Goal: Find specific page/section: Find specific page/section

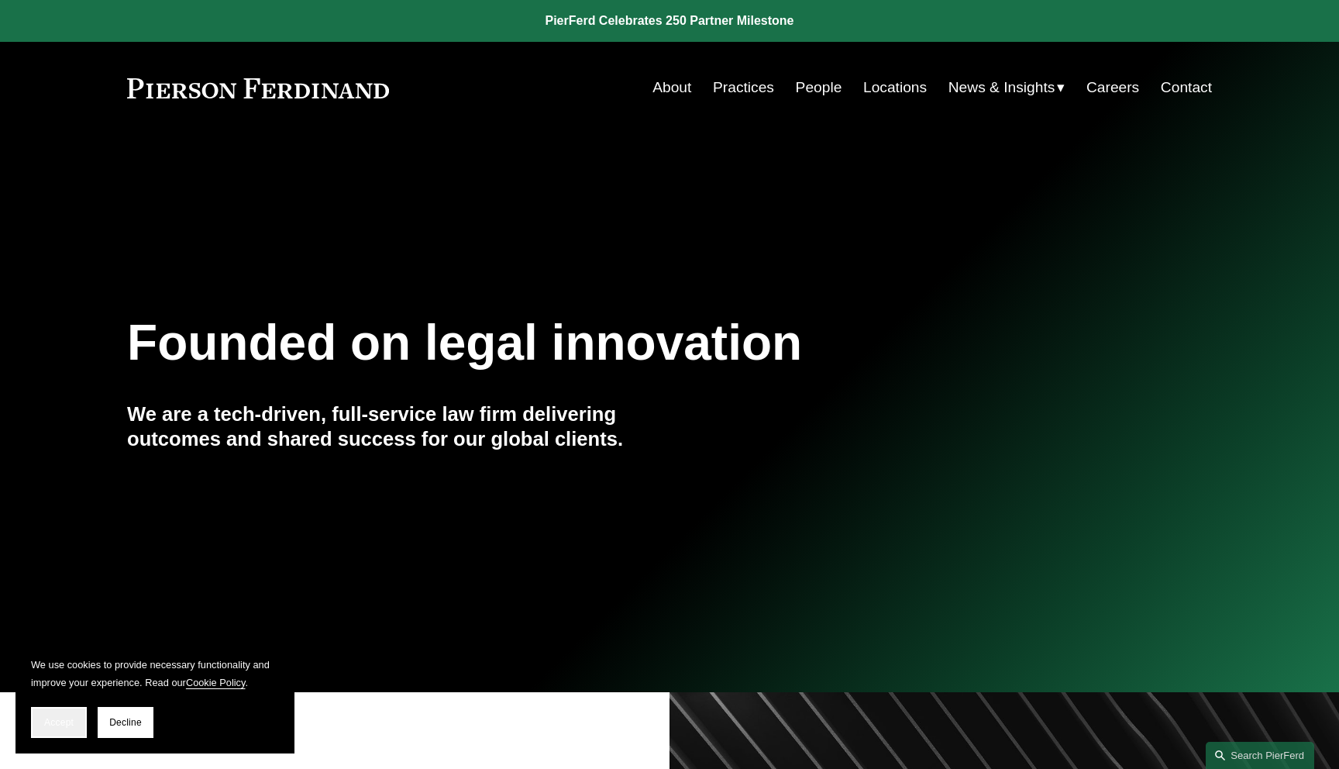
click at [71, 722] on span "Accept" at bounding box center [58, 722] width 29 height 11
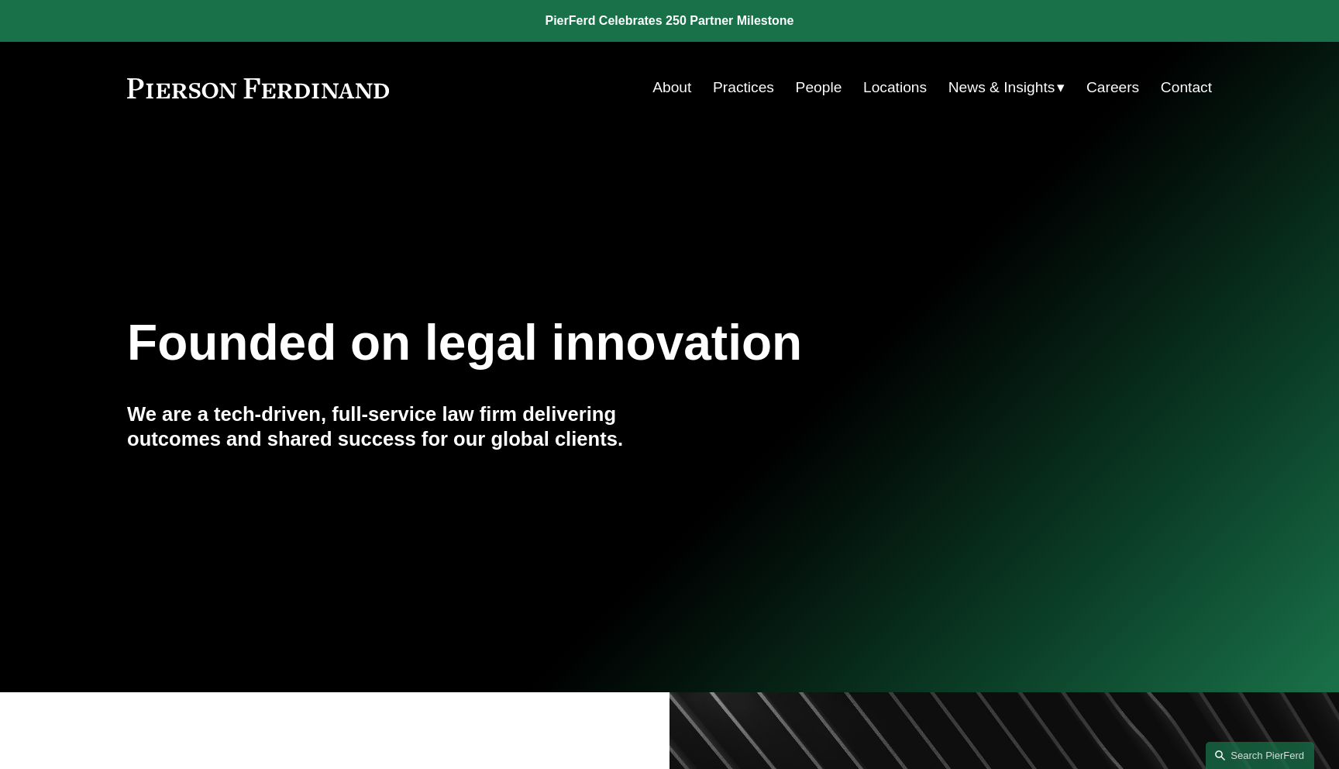
click at [754, 95] on link "Practices" at bounding box center [743, 87] width 61 height 29
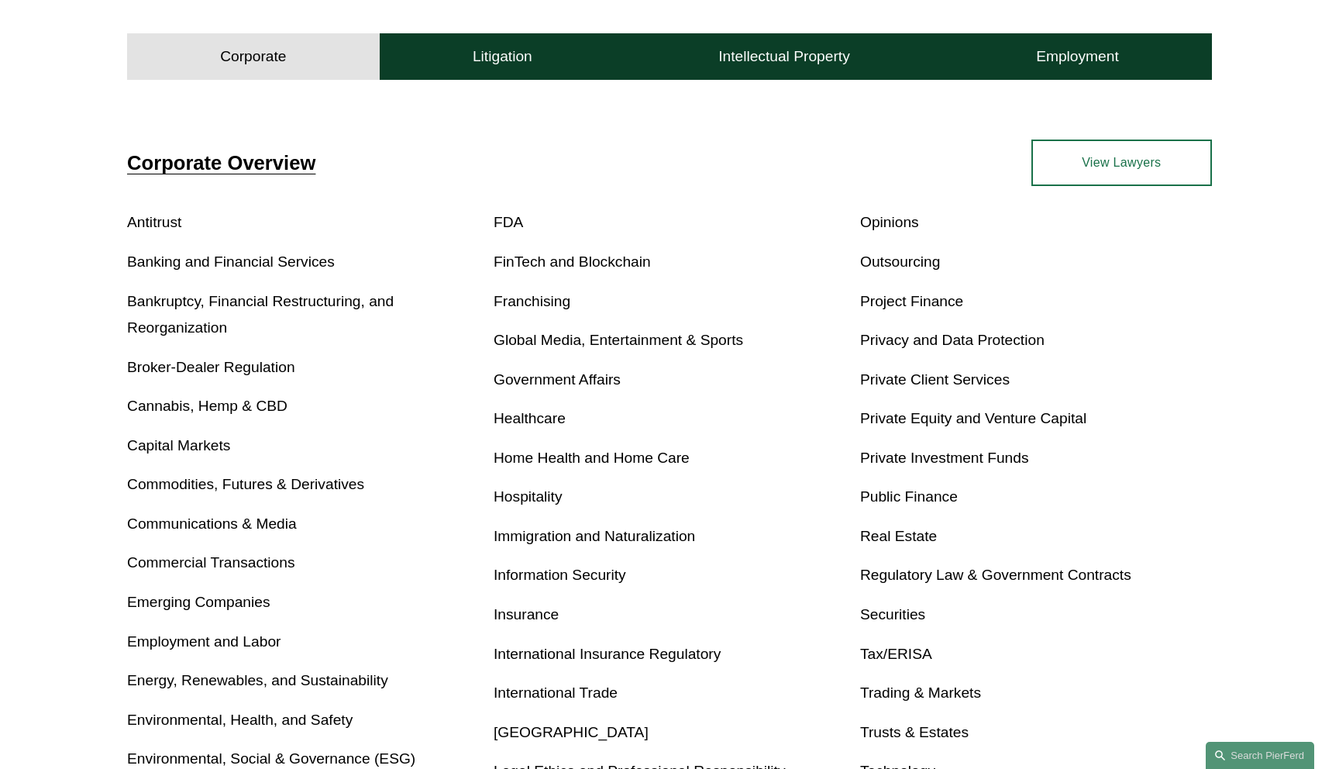
scroll to position [726, 0]
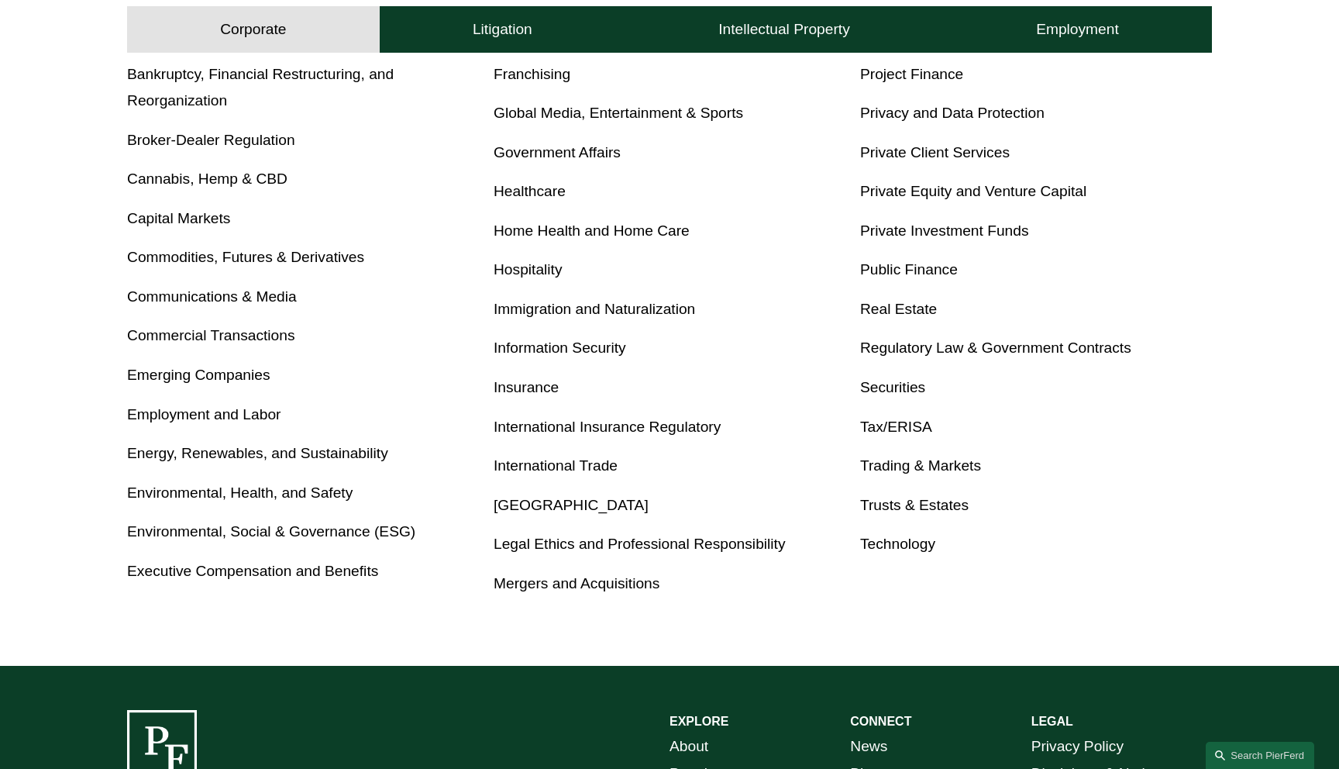
click at [529, 384] on link "Insurance" at bounding box center [526, 387] width 65 height 16
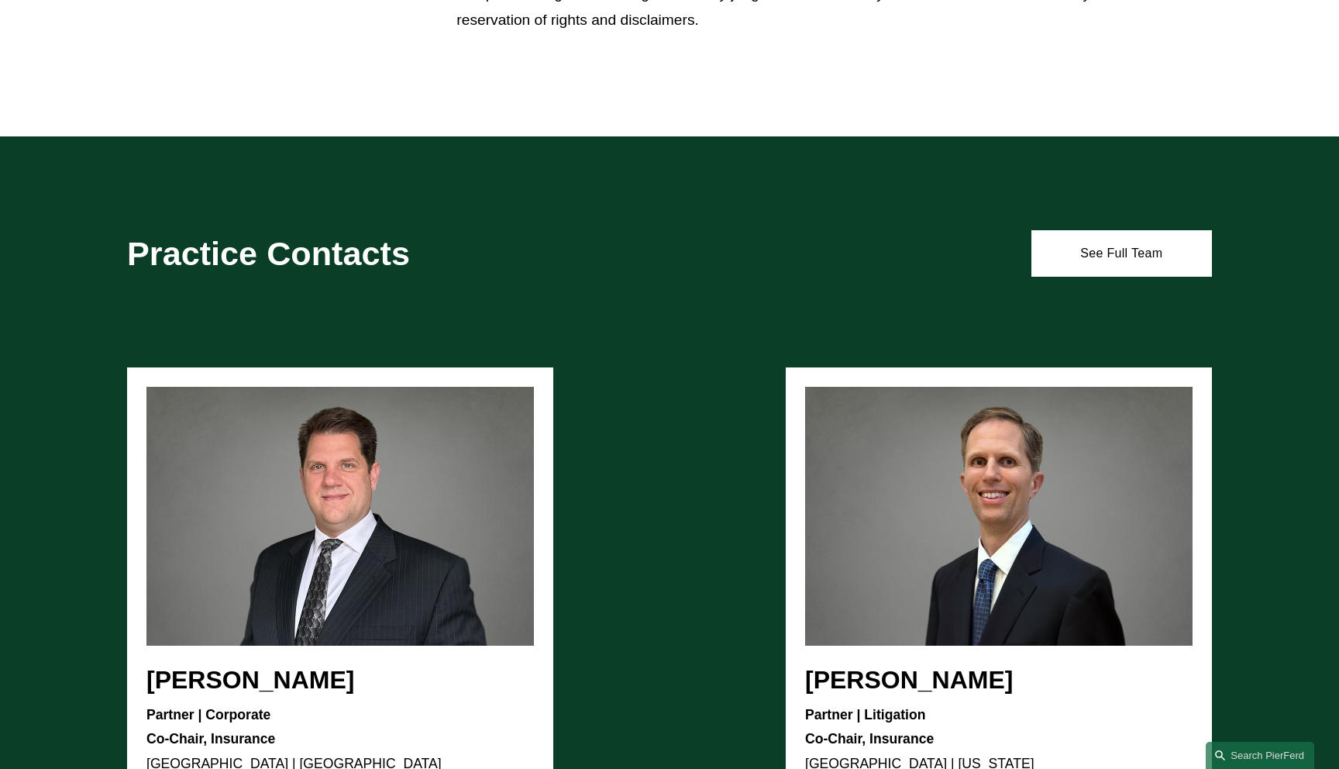
scroll to position [2198, 0]
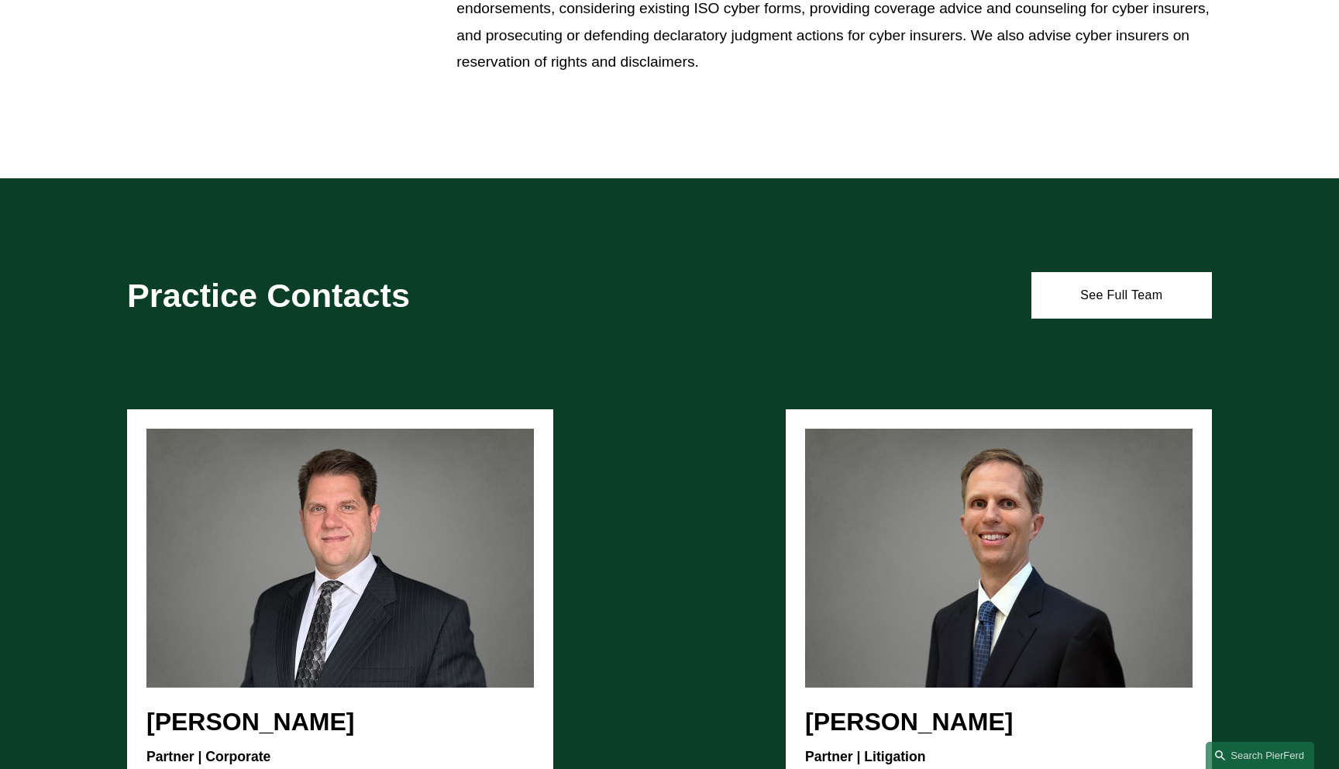
scroll to position [1940, 0]
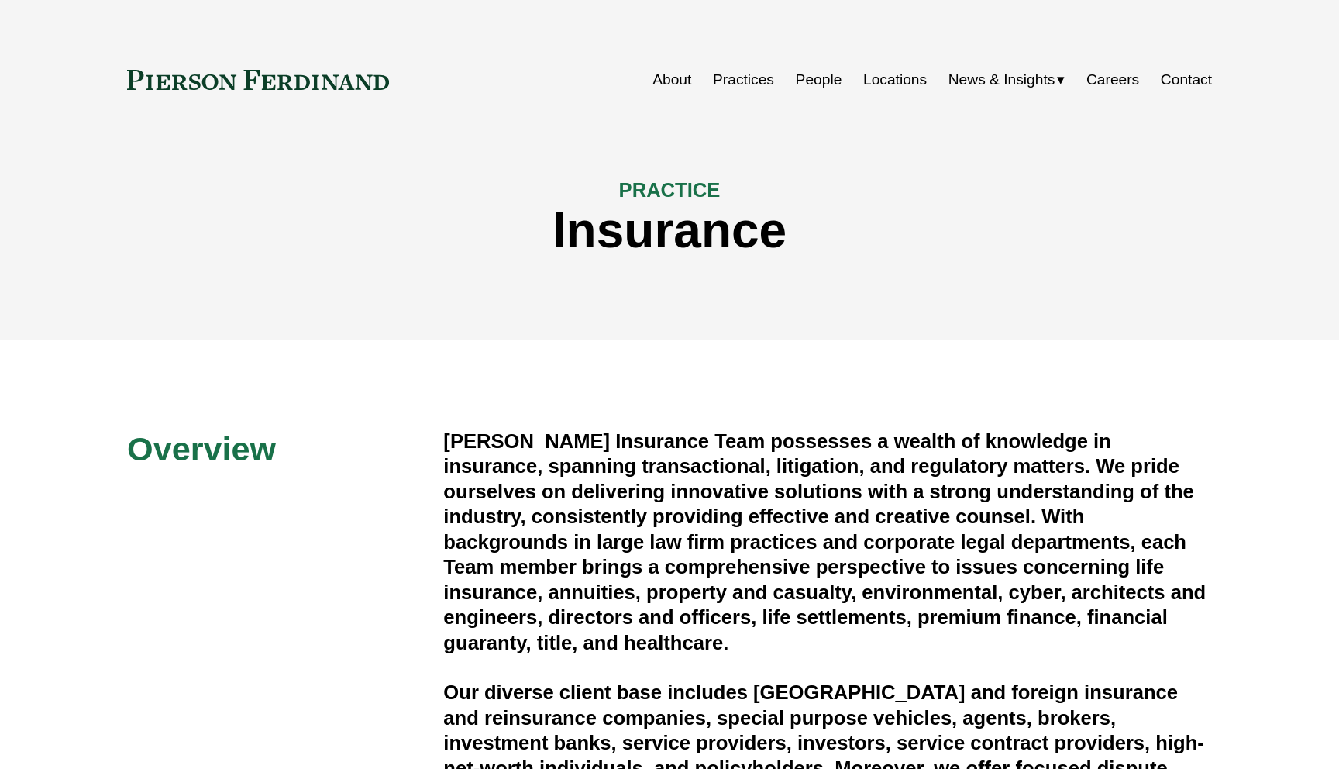
scroll to position [1918, 0]
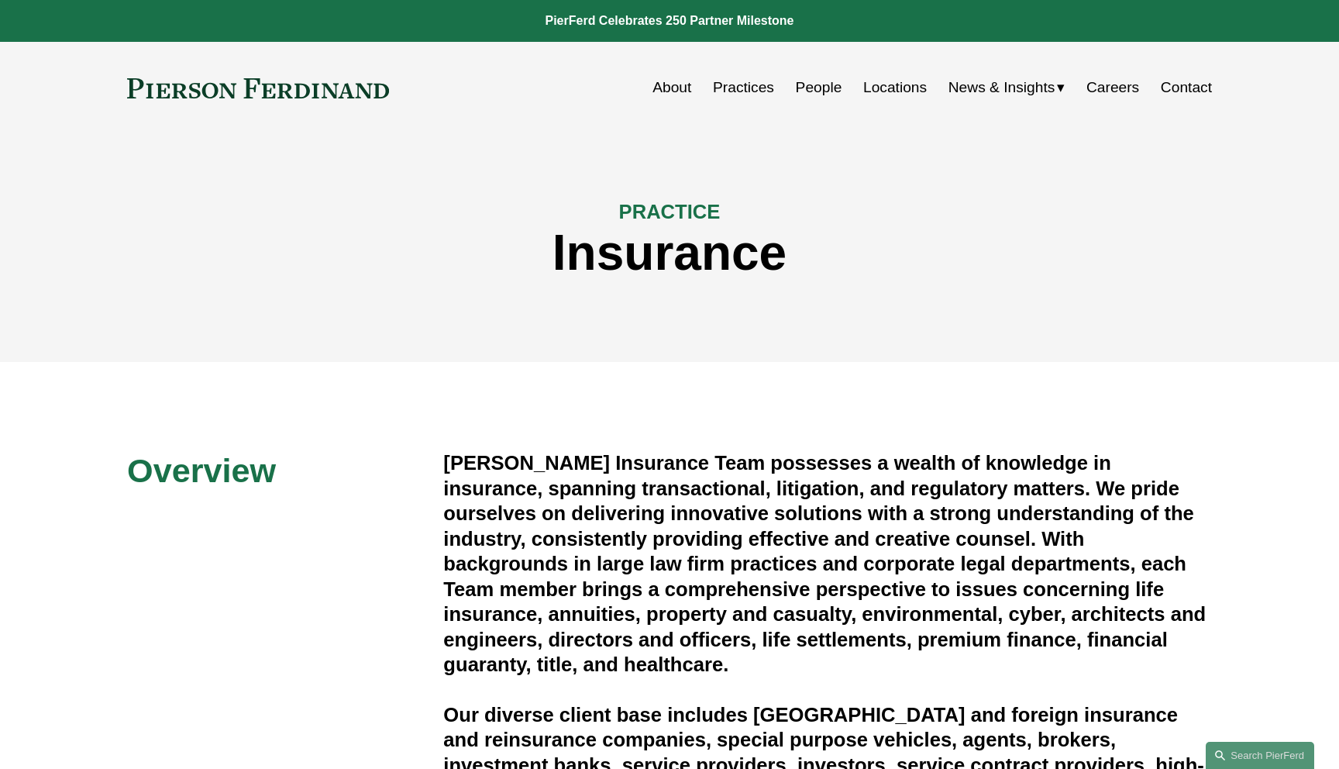
click at [808, 94] on link "People" at bounding box center [819, 87] width 47 height 29
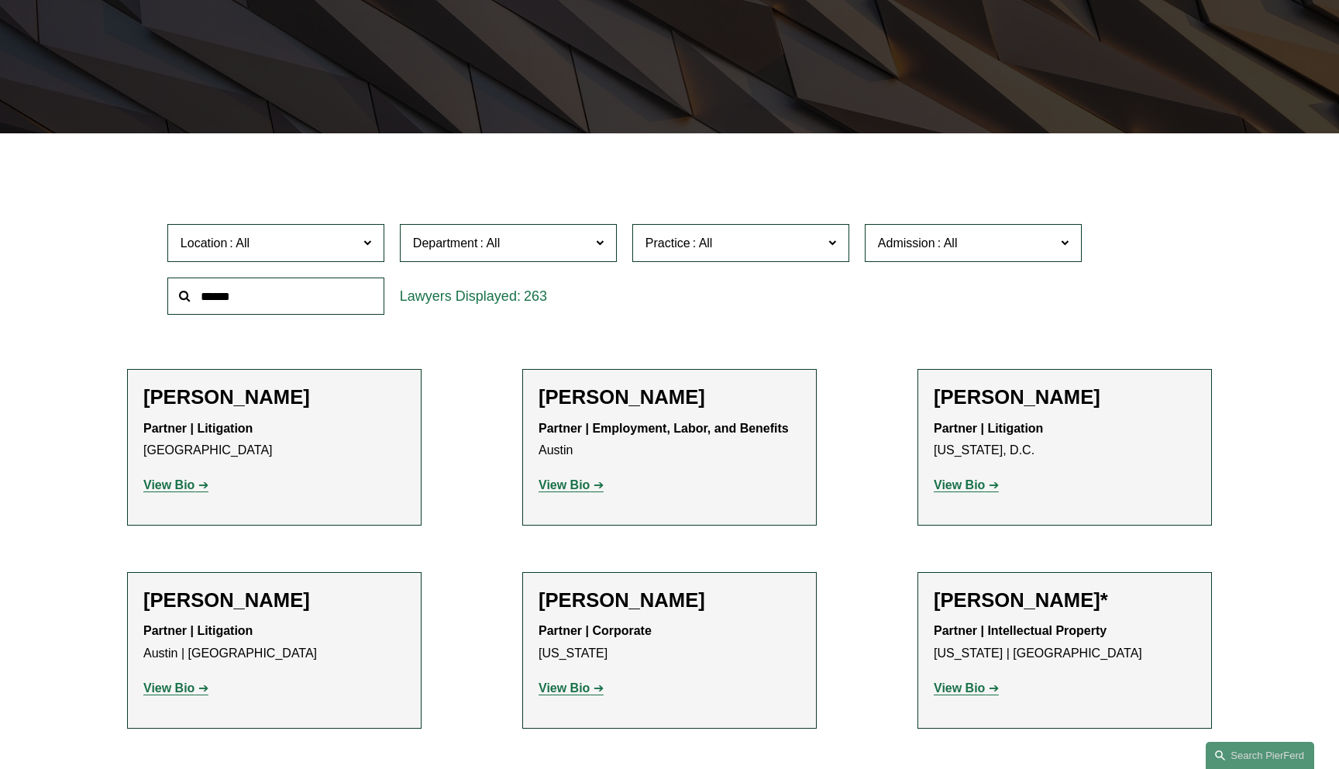
scroll to position [337, 0]
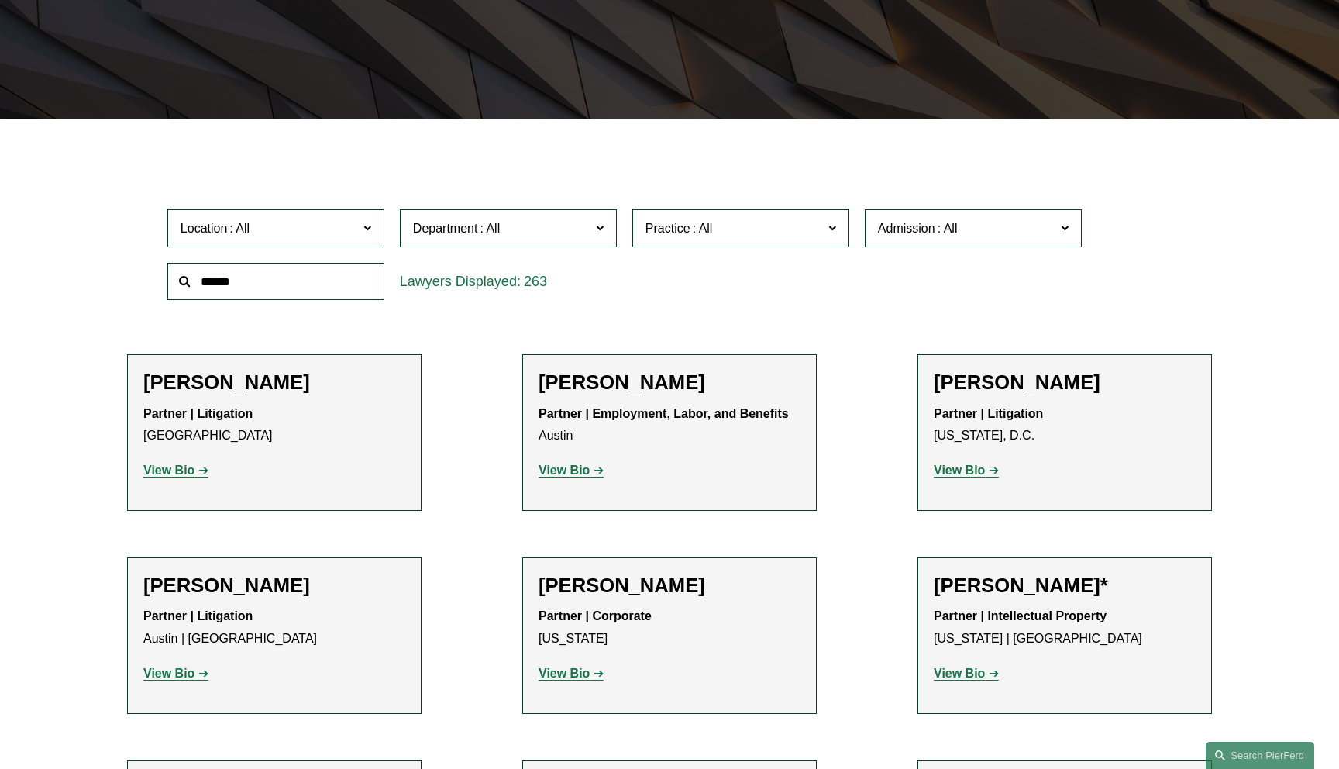
click at [749, 239] on span "Practice" at bounding box center [735, 228] width 178 height 21
click at [0, 0] on link "Insurance" at bounding box center [0, 0] width 0 height 0
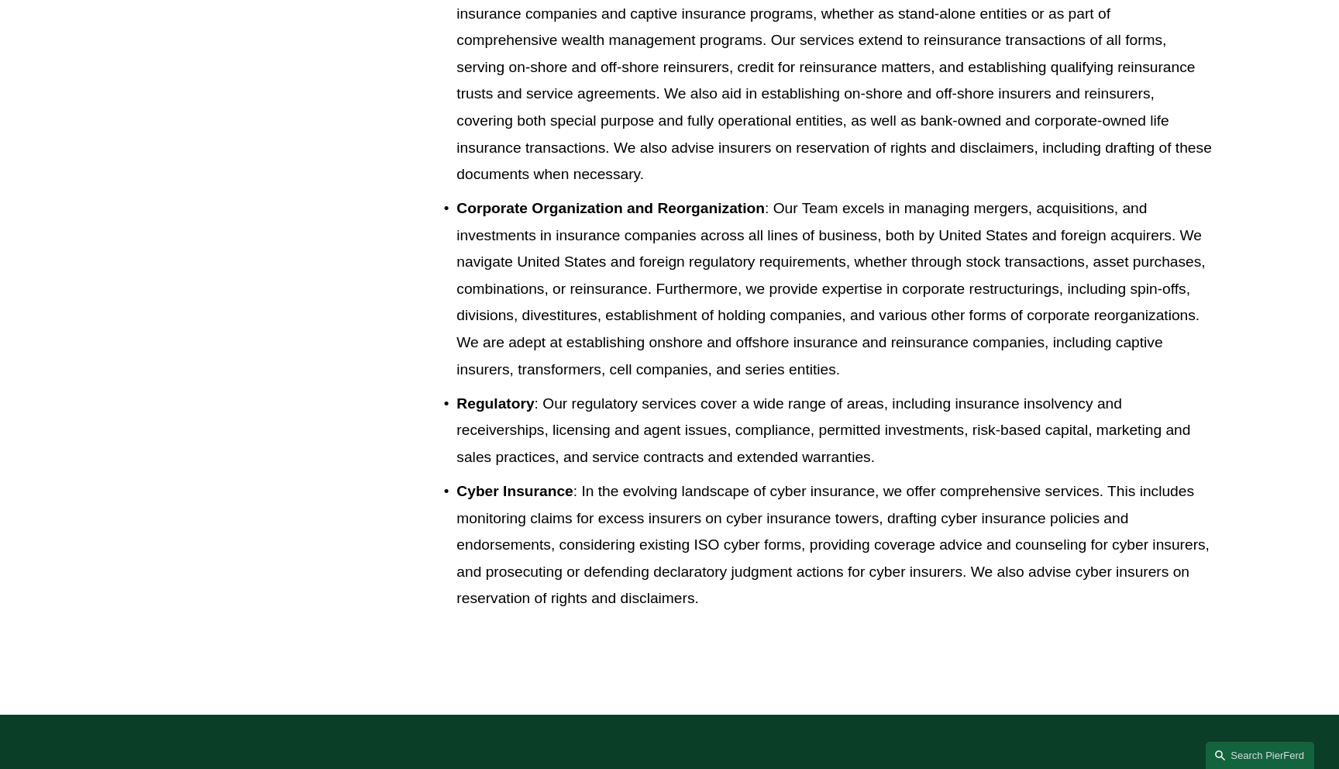
scroll to position [1868, 0]
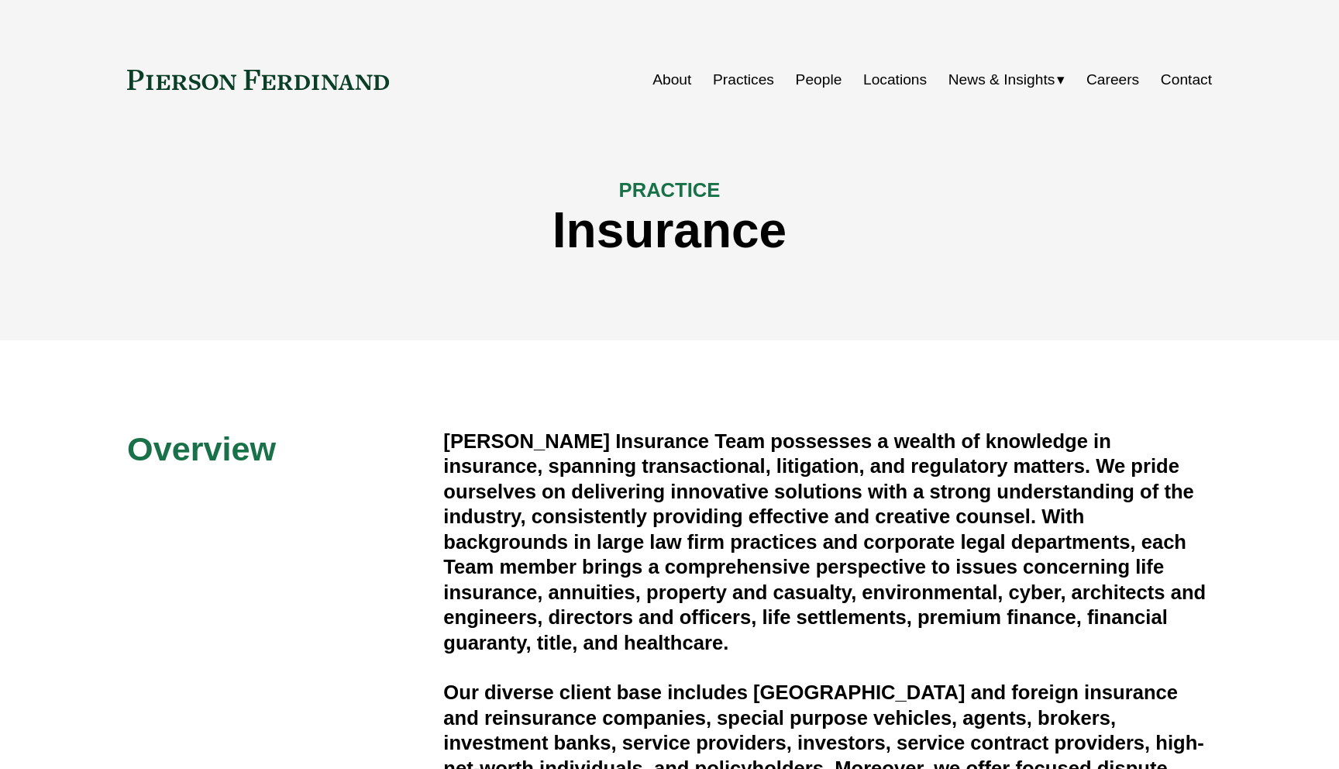
scroll to position [1868, 0]
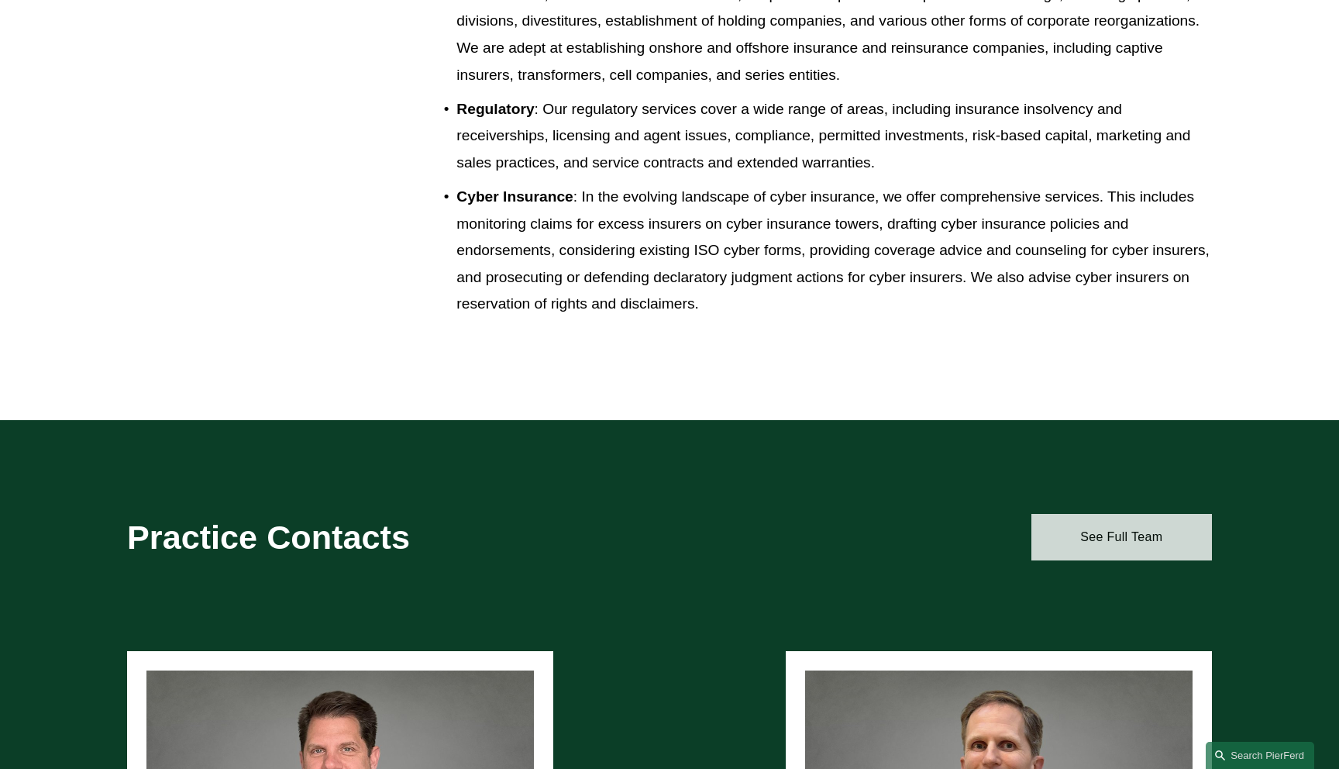
click at [1063, 538] on link "See Full Team" at bounding box center [1122, 537] width 181 height 47
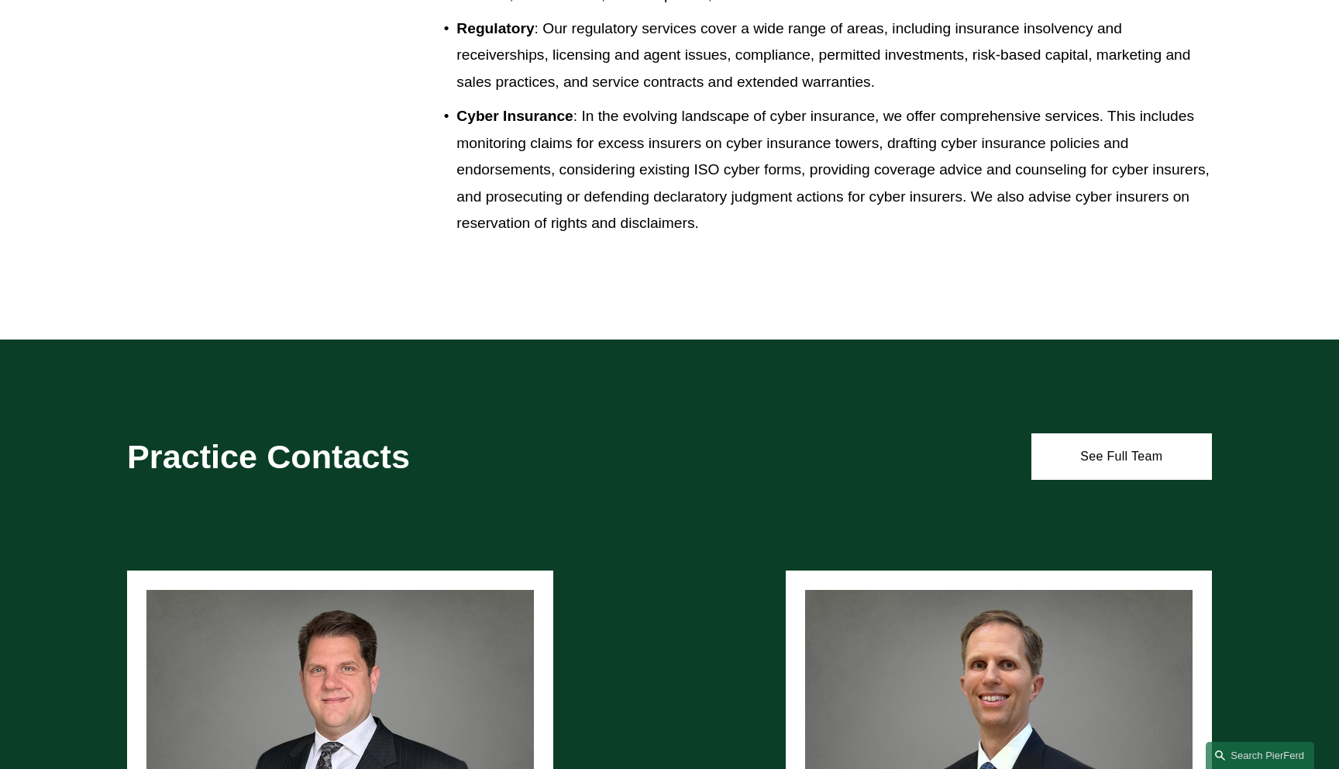
scroll to position [2051, 0]
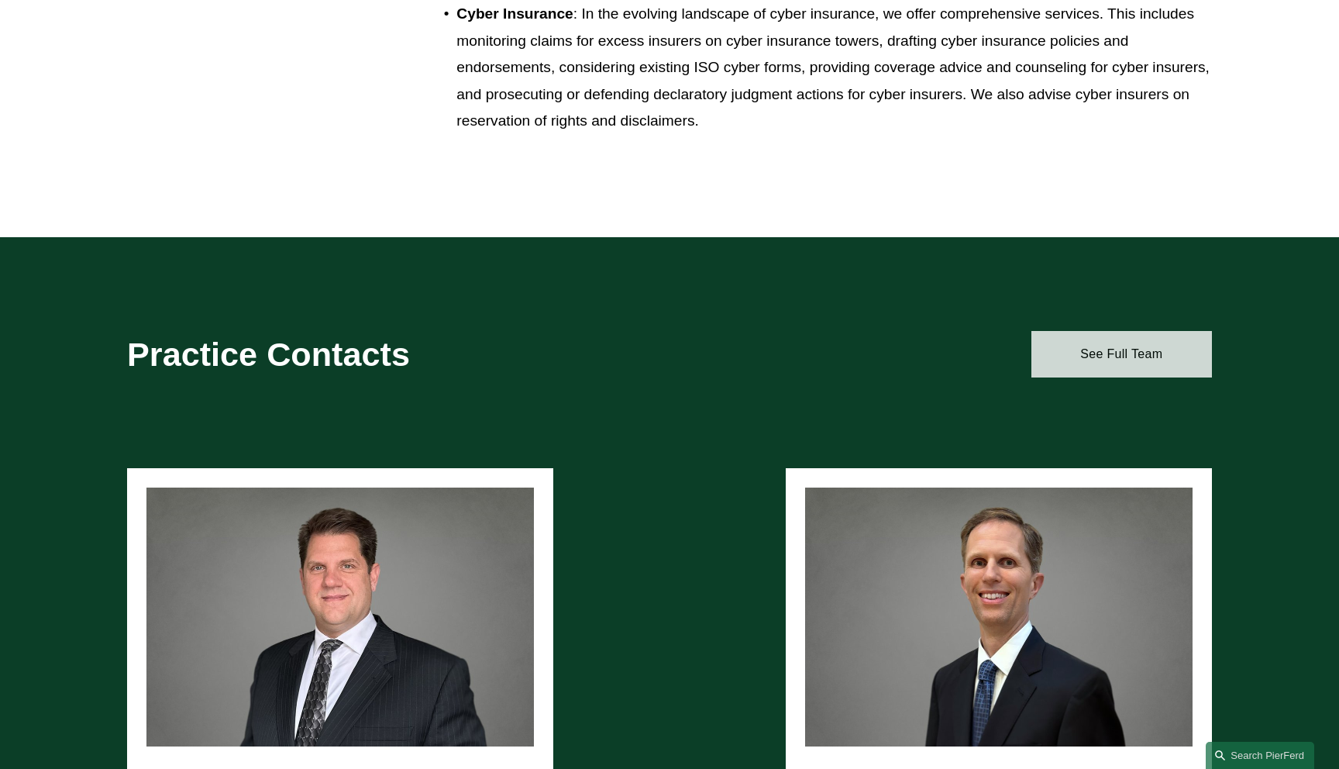
click at [1118, 352] on link "See Full Team" at bounding box center [1122, 354] width 181 height 47
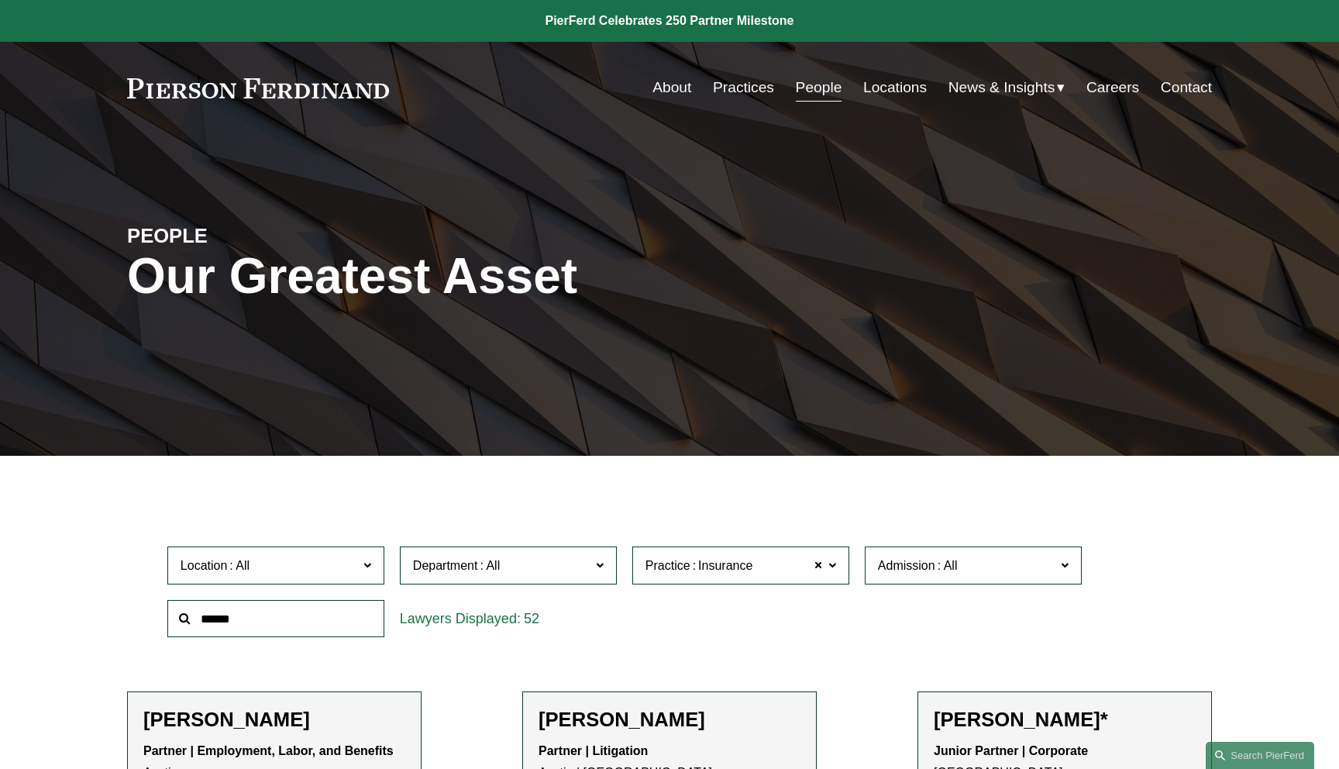
click at [303, 82] on link at bounding box center [258, 88] width 262 height 20
